Goal: Transaction & Acquisition: Purchase product/service

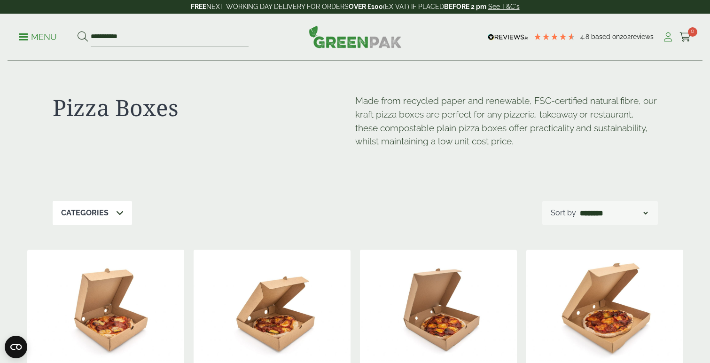
click at [667, 37] on icon at bounding box center [668, 36] width 12 height 9
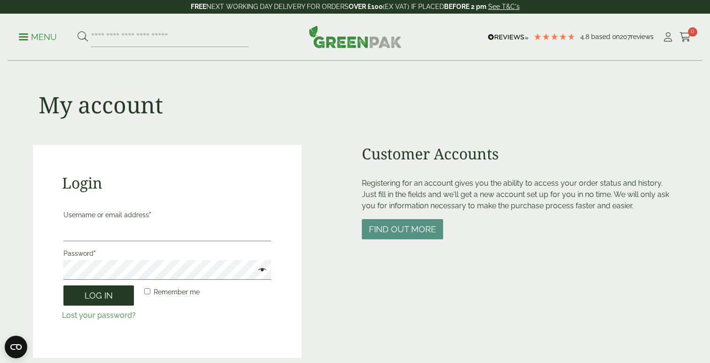
type input "**********"
click at [111, 297] on button "Log in" at bounding box center [98, 295] width 70 height 20
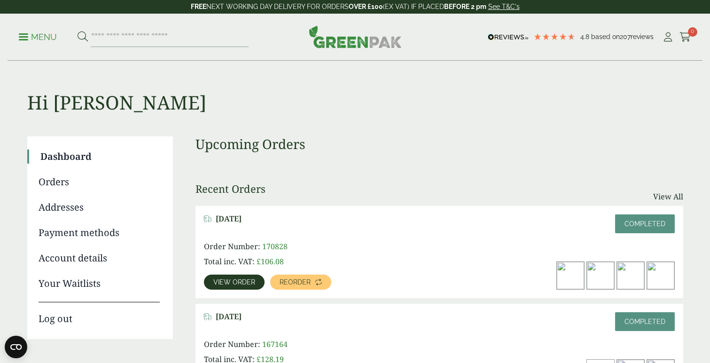
click at [68, 183] on link "Orders" at bounding box center [99, 182] width 121 height 14
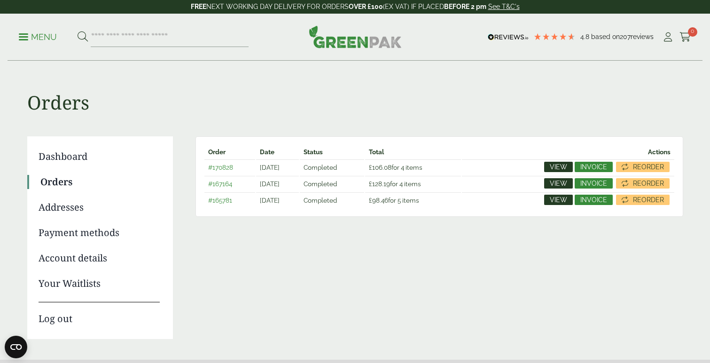
click at [563, 202] on span "View" at bounding box center [558, 199] width 17 height 7
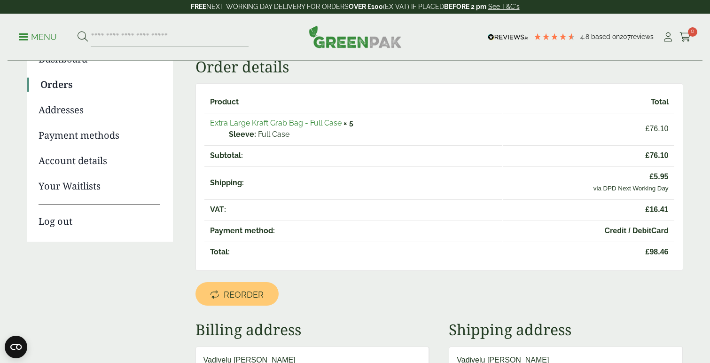
scroll to position [97, 0]
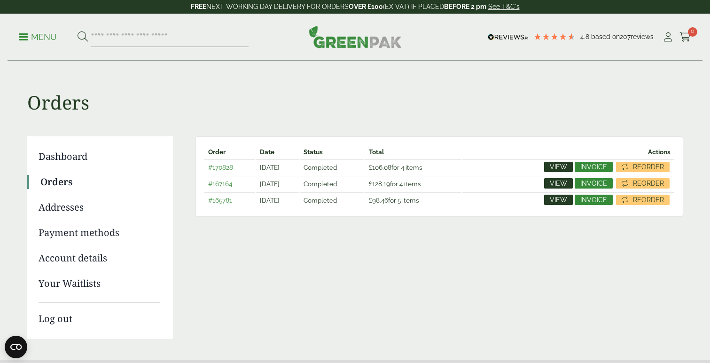
click at [550, 185] on link "View" at bounding box center [558, 183] width 29 height 10
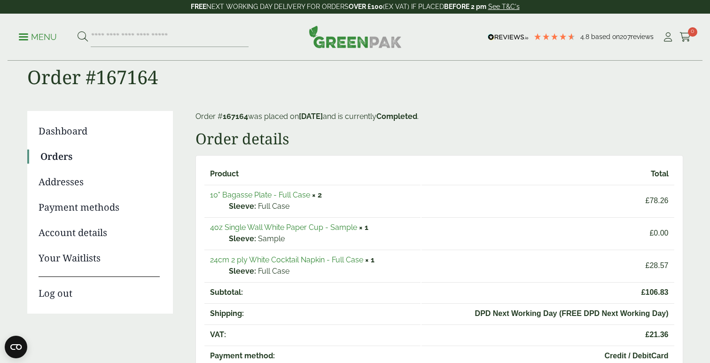
scroll to position [36, 0]
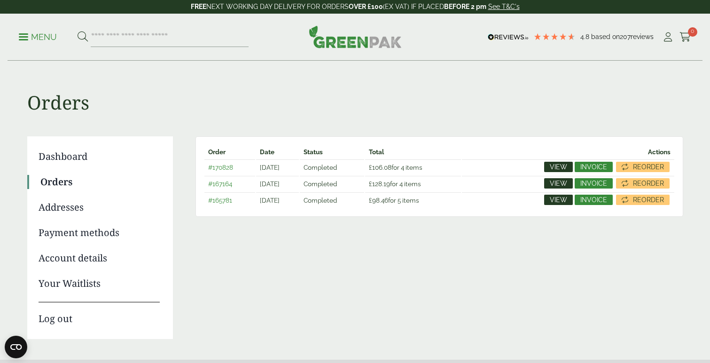
click at [558, 184] on span "View" at bounding box center [558, 183] width 17 height 7
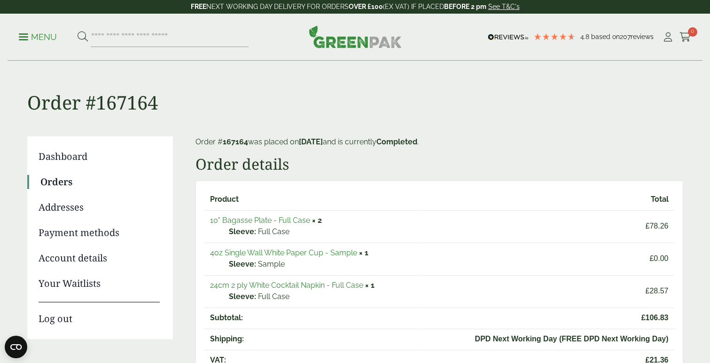
click at [289, 222] on link "10" Bagasse Plate - Full Case" at bounding box center [260, 220] width 100 height 9
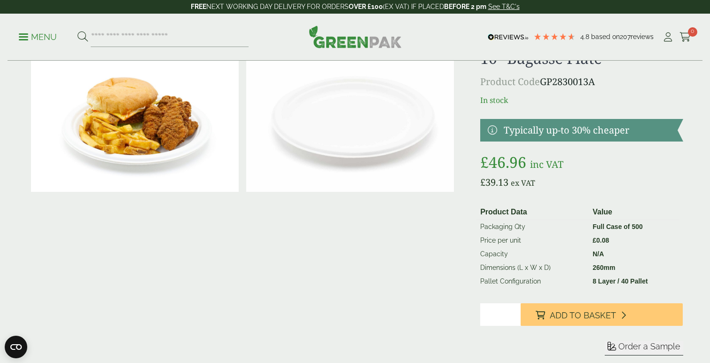
scroll to position [48, 0]
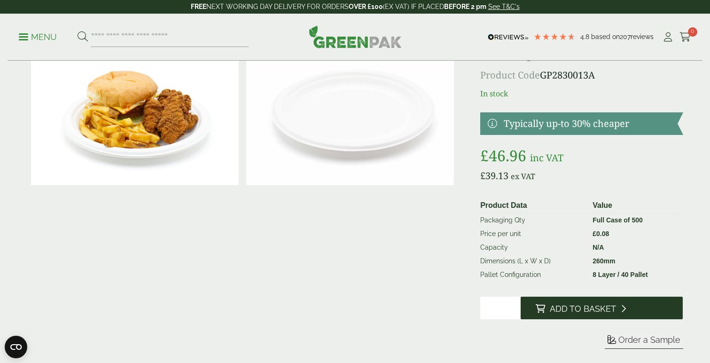
click at [575, 308] on span "Add to Basket" at bounding box center [583, 309] width 66 height 10
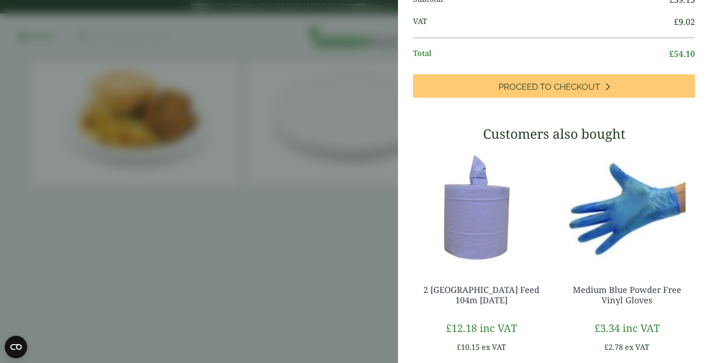
scroll to position [0, 0]
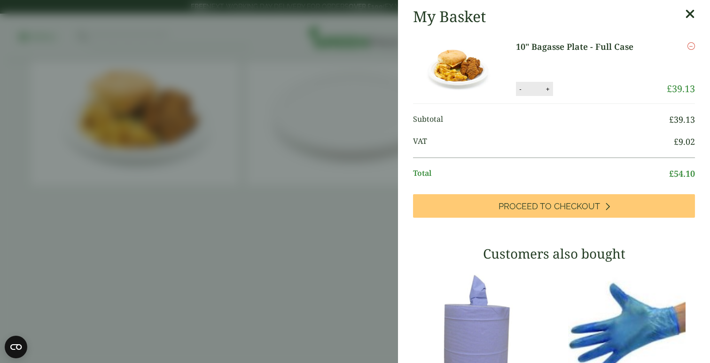
click at [689, 14] on icon at bounding box center [690, 14] width 10 height 13
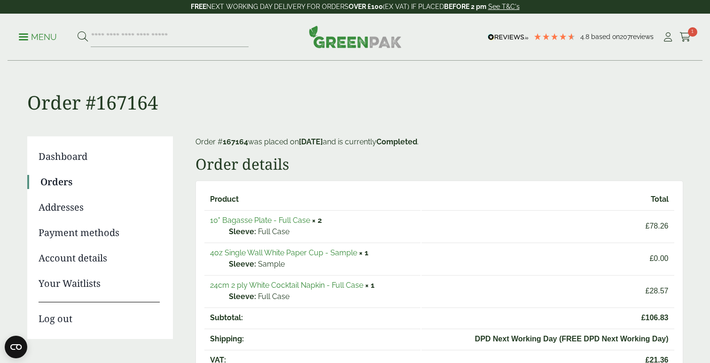
click at [54, 180] on link "Orders" at bounding box center [99, 182] width 119 height 14
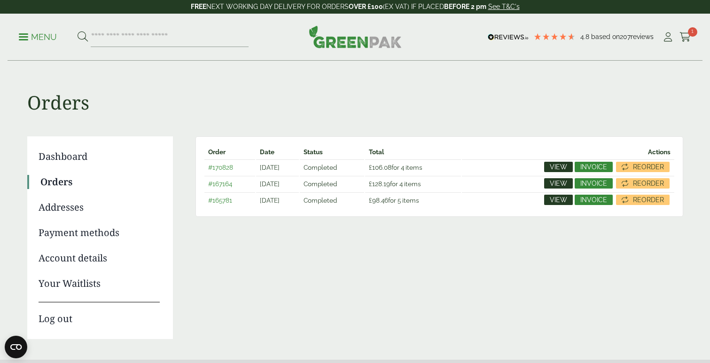
click at [560, 168] on span "View" at bounding box center [558, 167] width 17 height 7
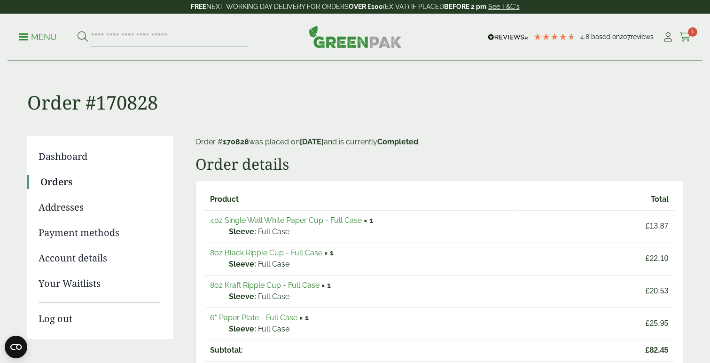
click at [690, 32] on span "1" at bounding box center [692, 31] width 9 height 9
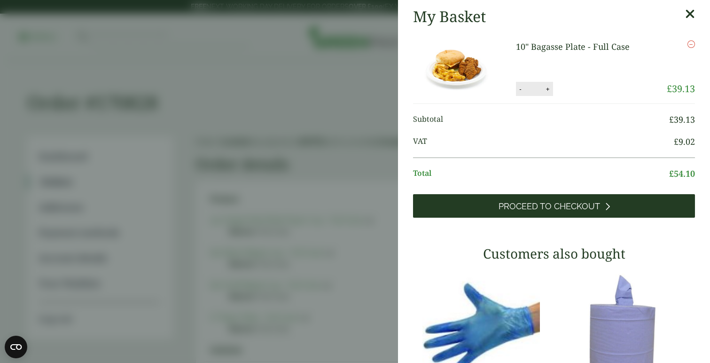
click at [555, 203] on span "Proceed to Checkout" at bounding box center [550, 206] width 102 height 10
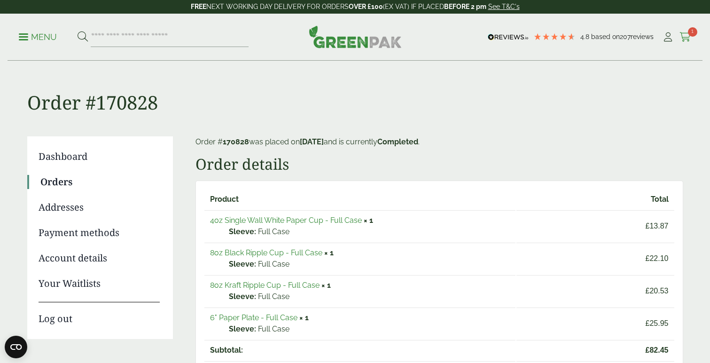
click at [688, 37] on icon at bounding box center [686, 36] width 12 height 9
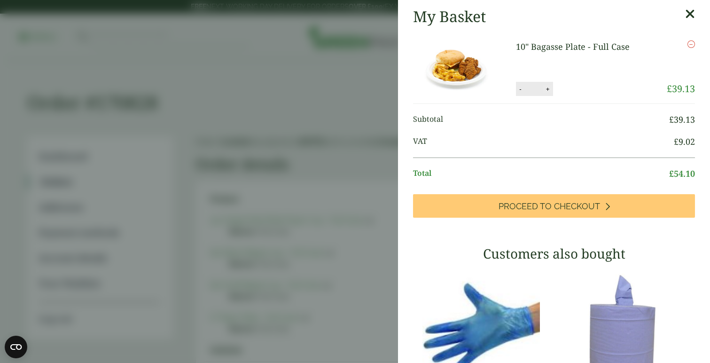
click at [544, 90] on button "+" at bounding box center [547, 89] width 9 height 8
type input "*"
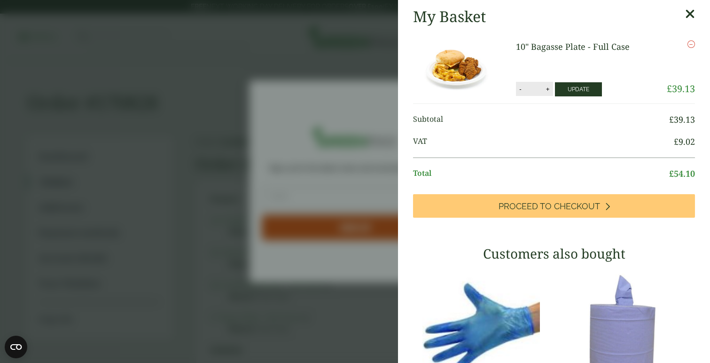
click at [576, 90] on button "Update" at bounding box center [578, 89] width 47 height 14
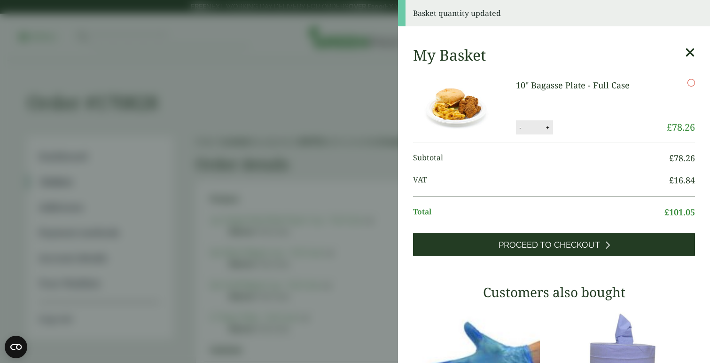
click at [513, 240] on span "Proceed to Checkout" at bounding box center [550, 245] width 102 height 10
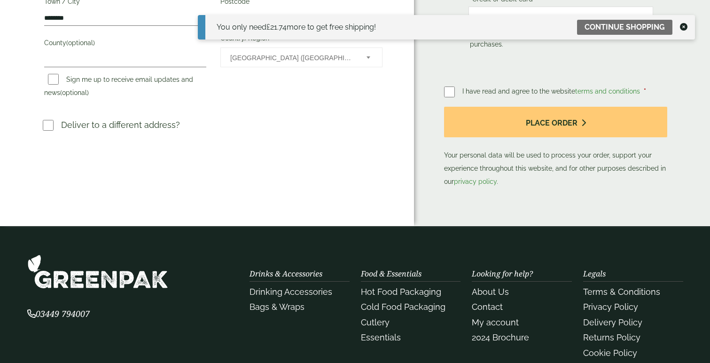
scroll to position [318, 0]
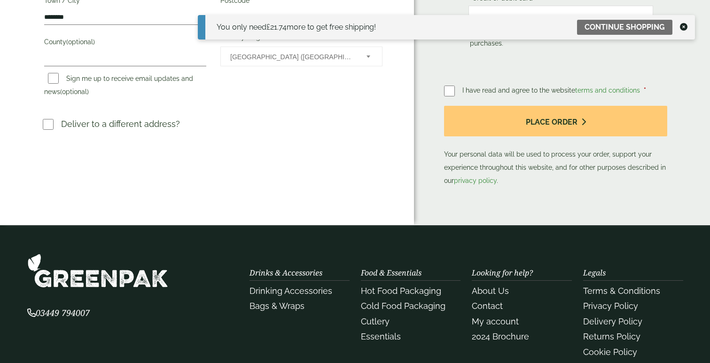
click at [518, 91] on span "I have read and agree to the website terms and conditions" at bounding box center [552, 90] width 180 height 8
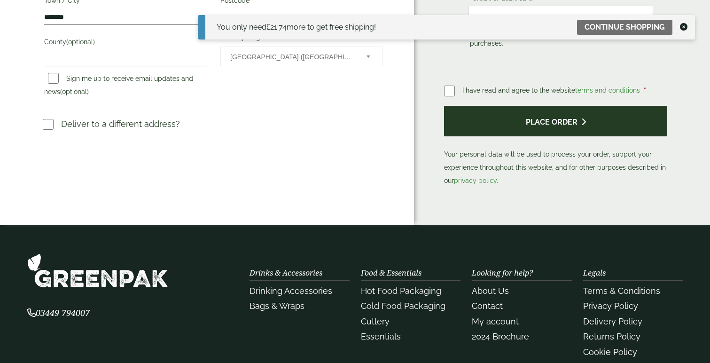
click at [484, 126] on button "Place order" at bounding box center [555, 121] width 223 height 31
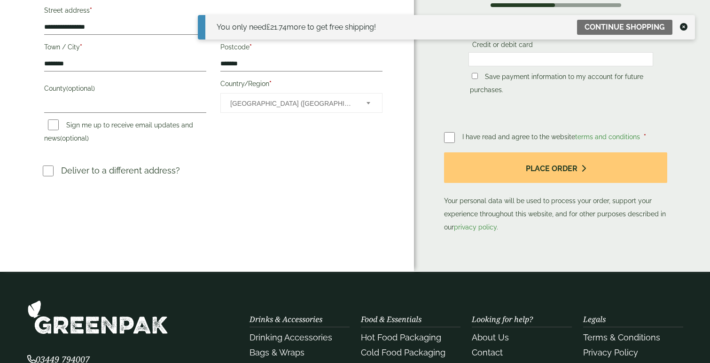
scroll to position [272, 0]
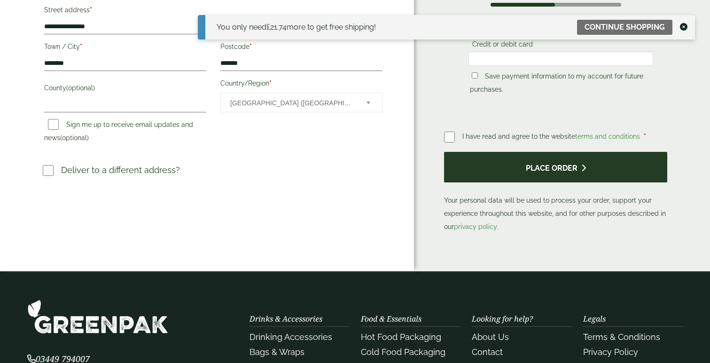
click at [499, 176] on button "Place order" at bounding box center [555, 167] width 223 height 31
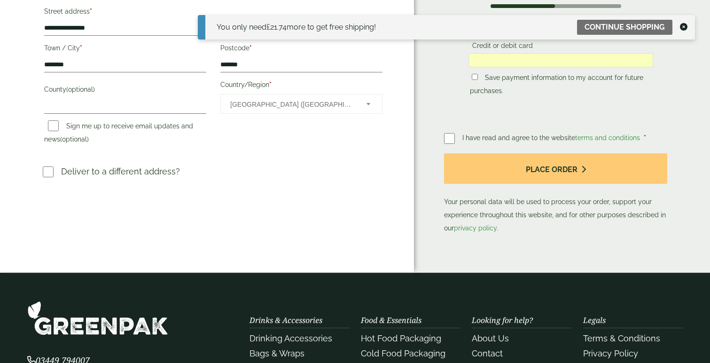
scroll to position [275, 0]
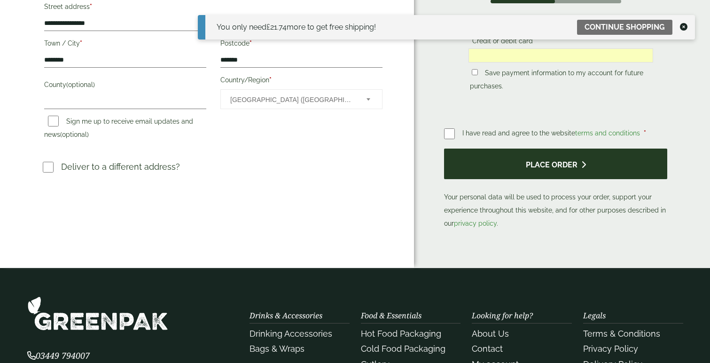
click at [467, 157] on button "Place order" at bounding box center [555, 163] width 223 height 31
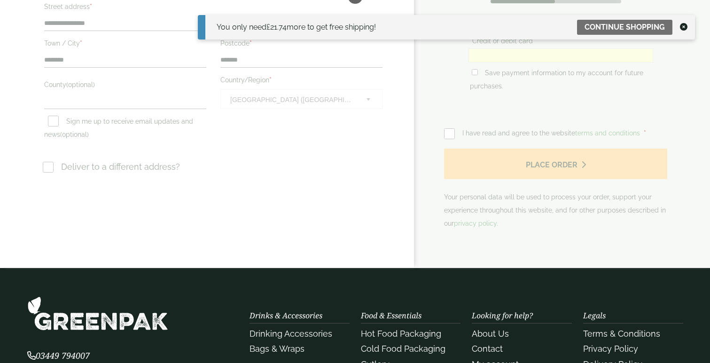
click at [686, 27] on icon at bounding box center [684, 27] width 8 height 8
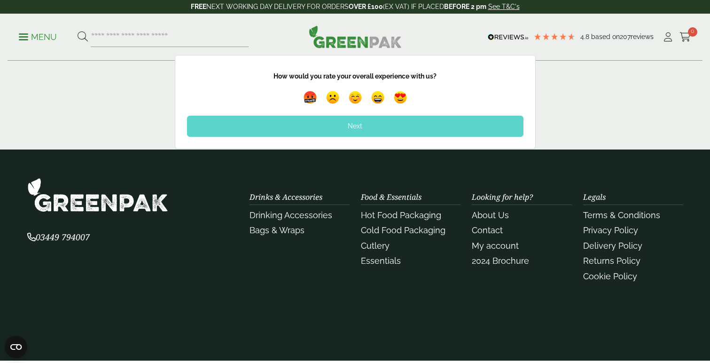
scroll to position [508, 0]
